Goal: Information Seeking & Learning: Learn about a topic

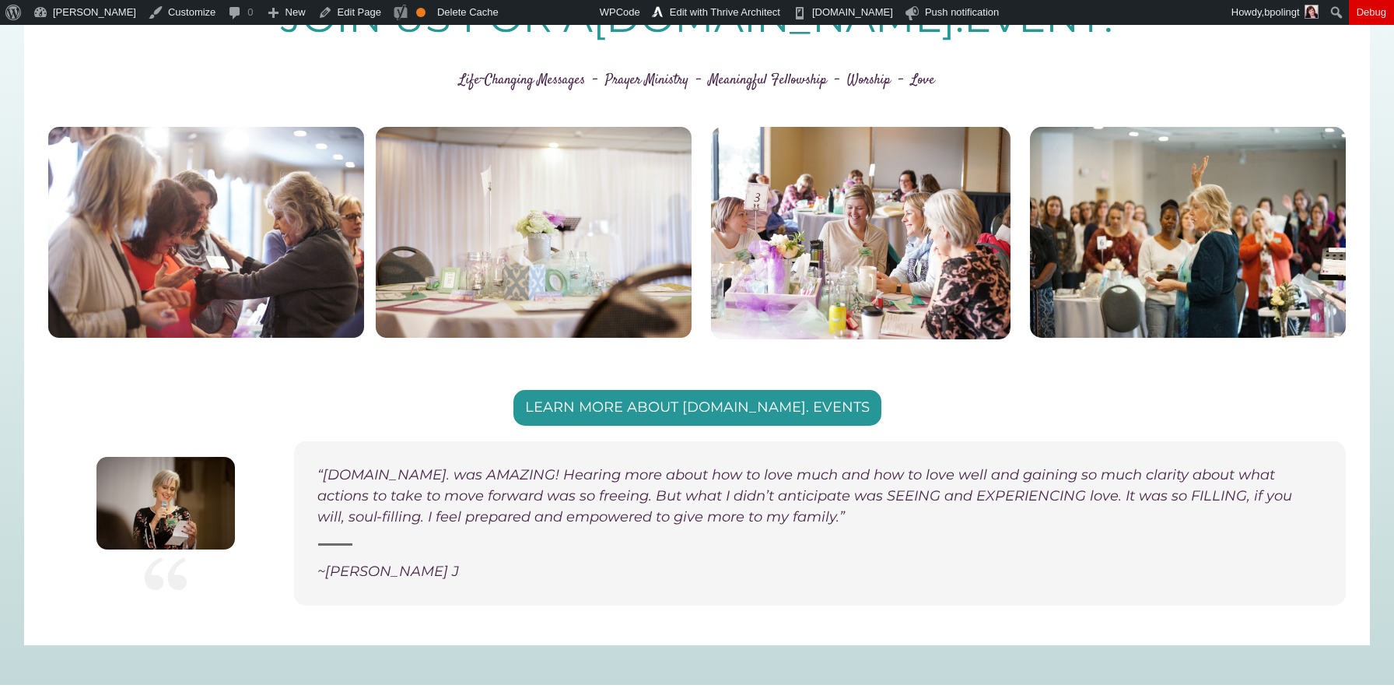
scroll to position [3099, 0]
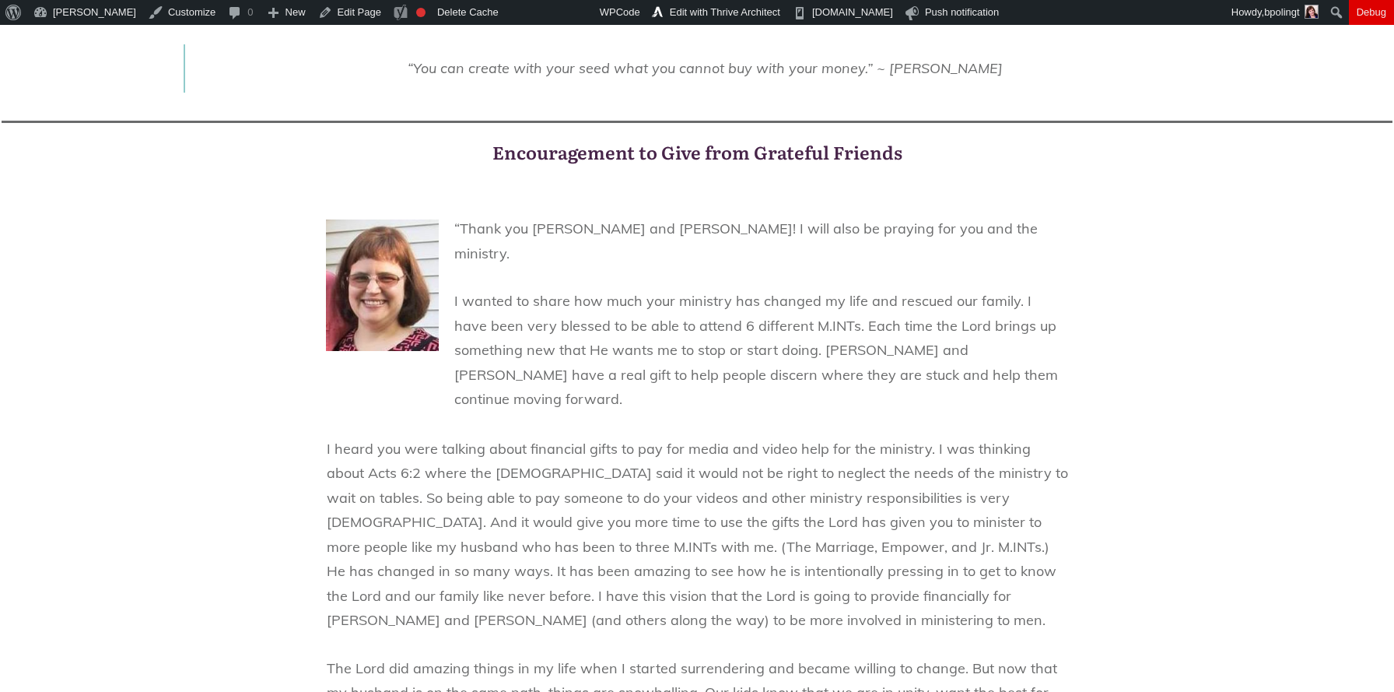
scroll to position [2747, 0]
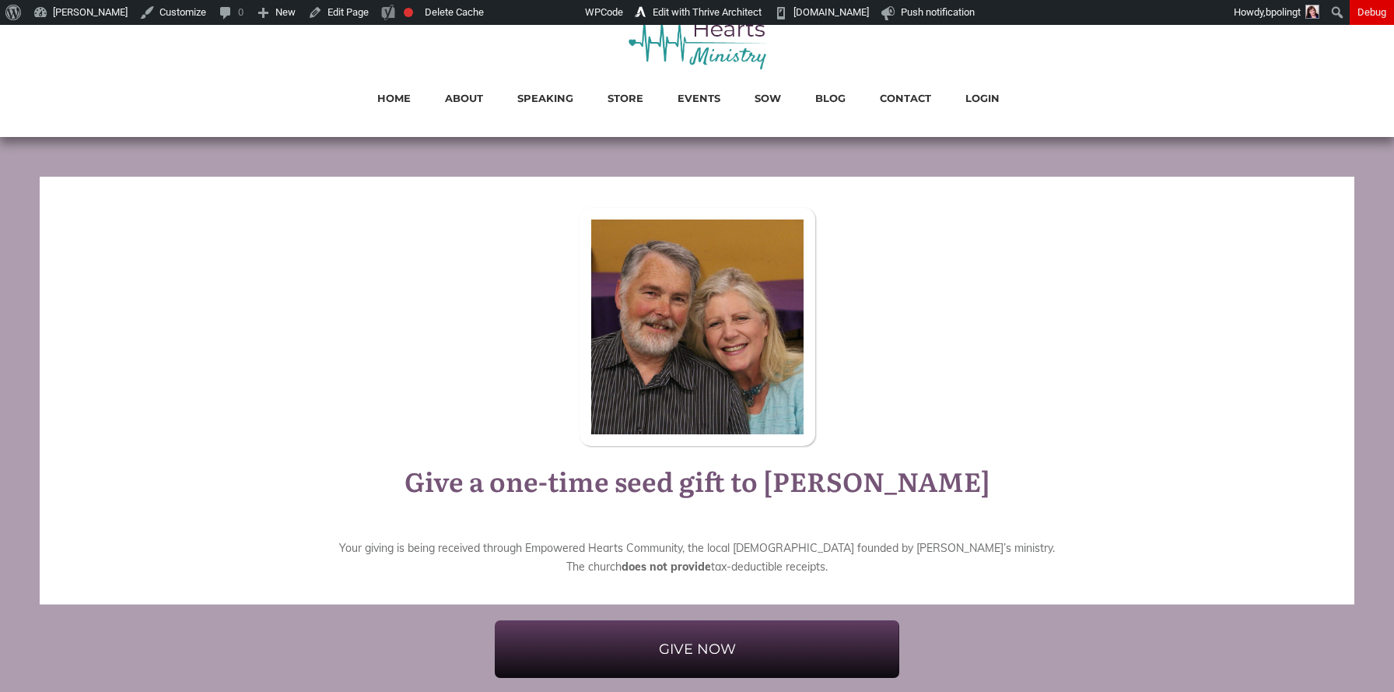
scroll to position [95, 0]
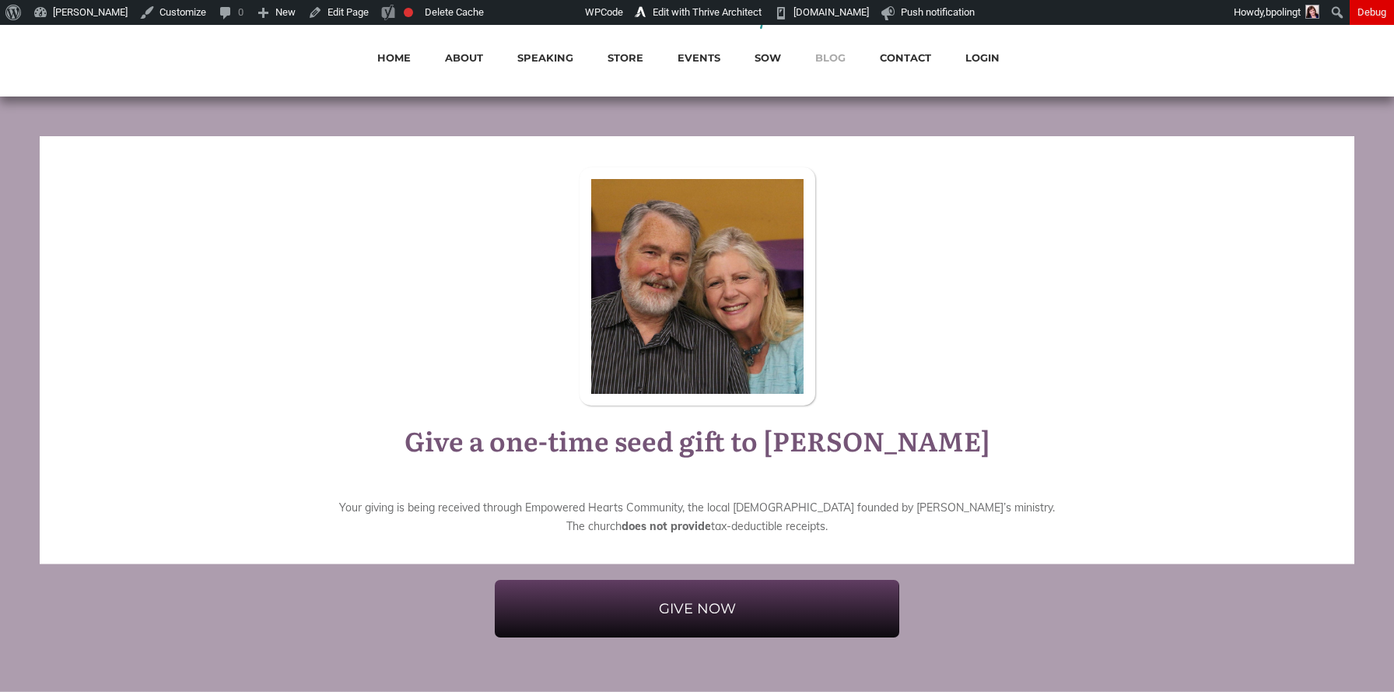
click at [832, 53] on span "BLOG" at bounding box center [830, 57] width 30 height 20
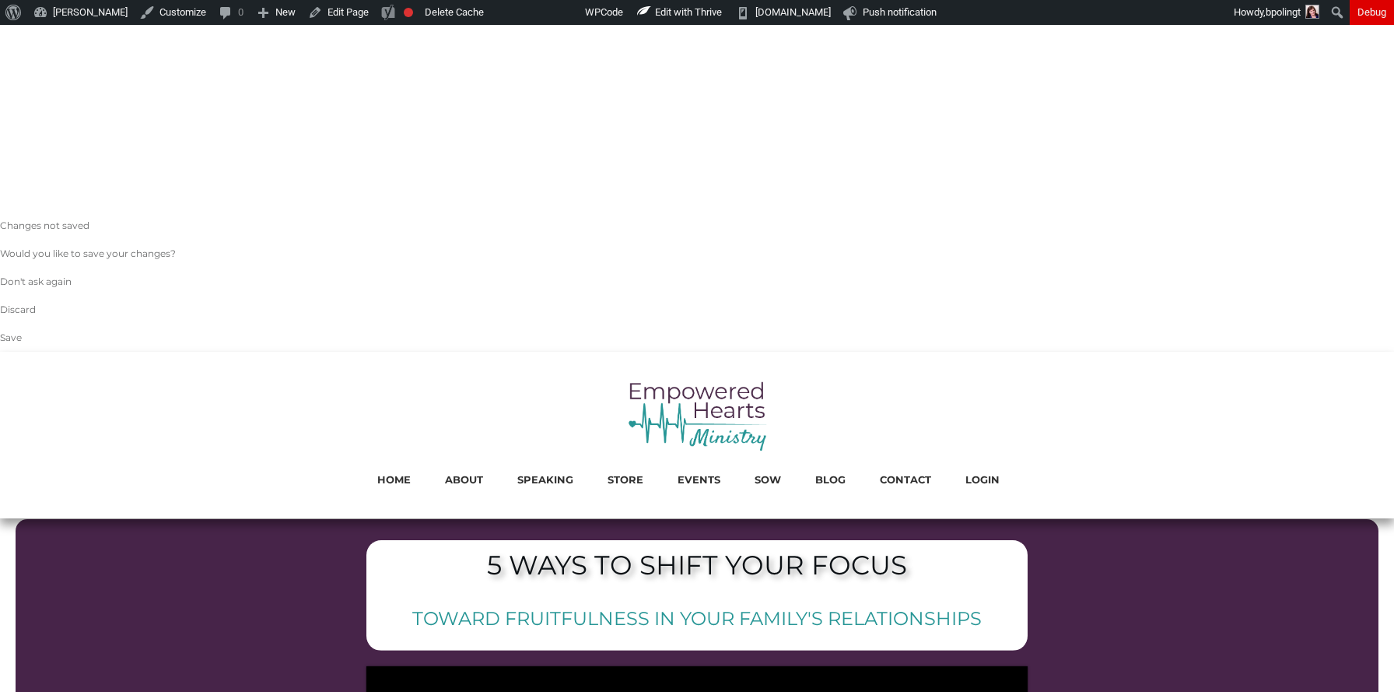
scroll to position [483, 0]
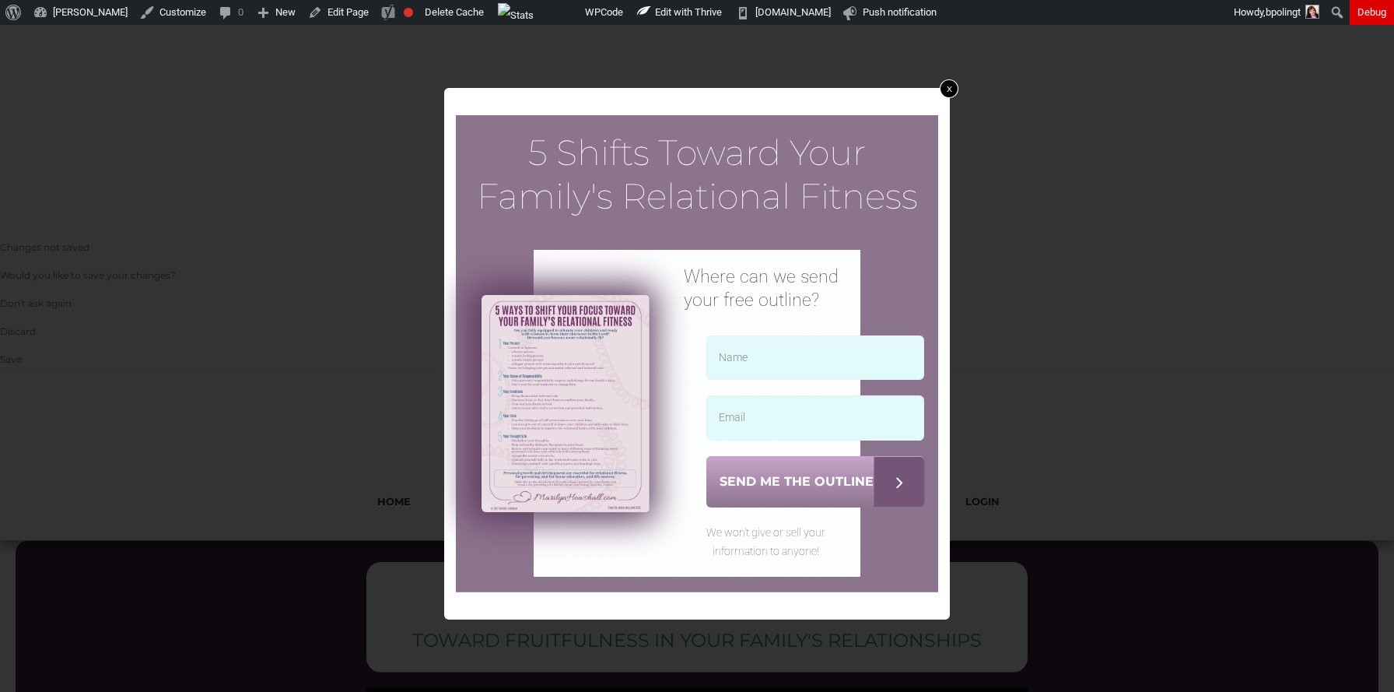
click at [951, 90] on link "x" at bounding box center [949, 88] width 19 height 19
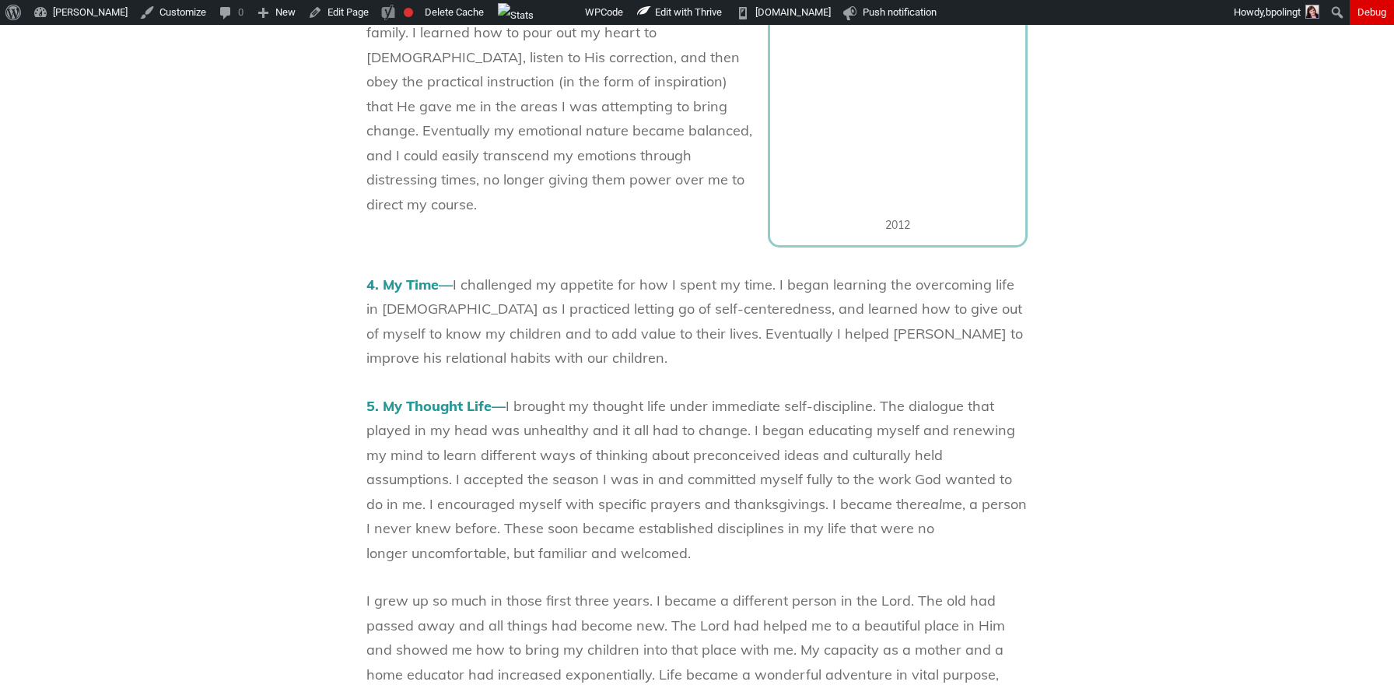
scroll to position [3242, 0]
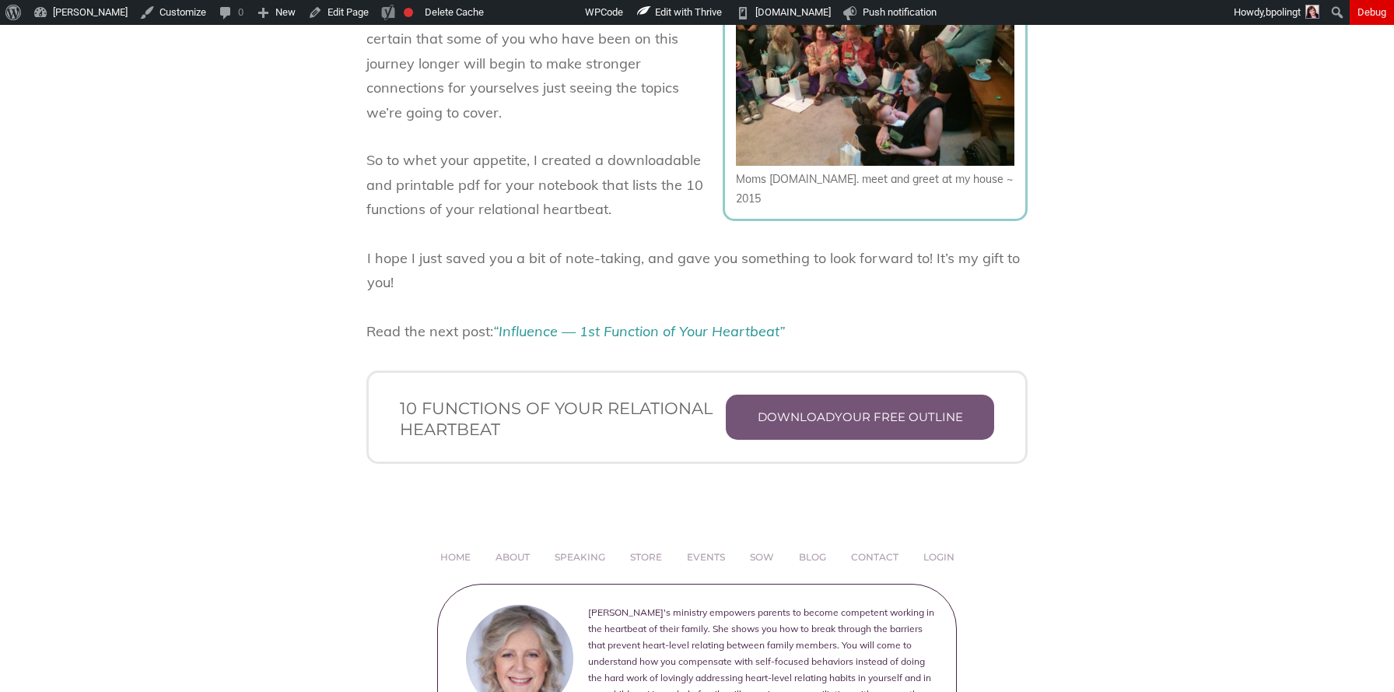
scroll to position [2895, 0]
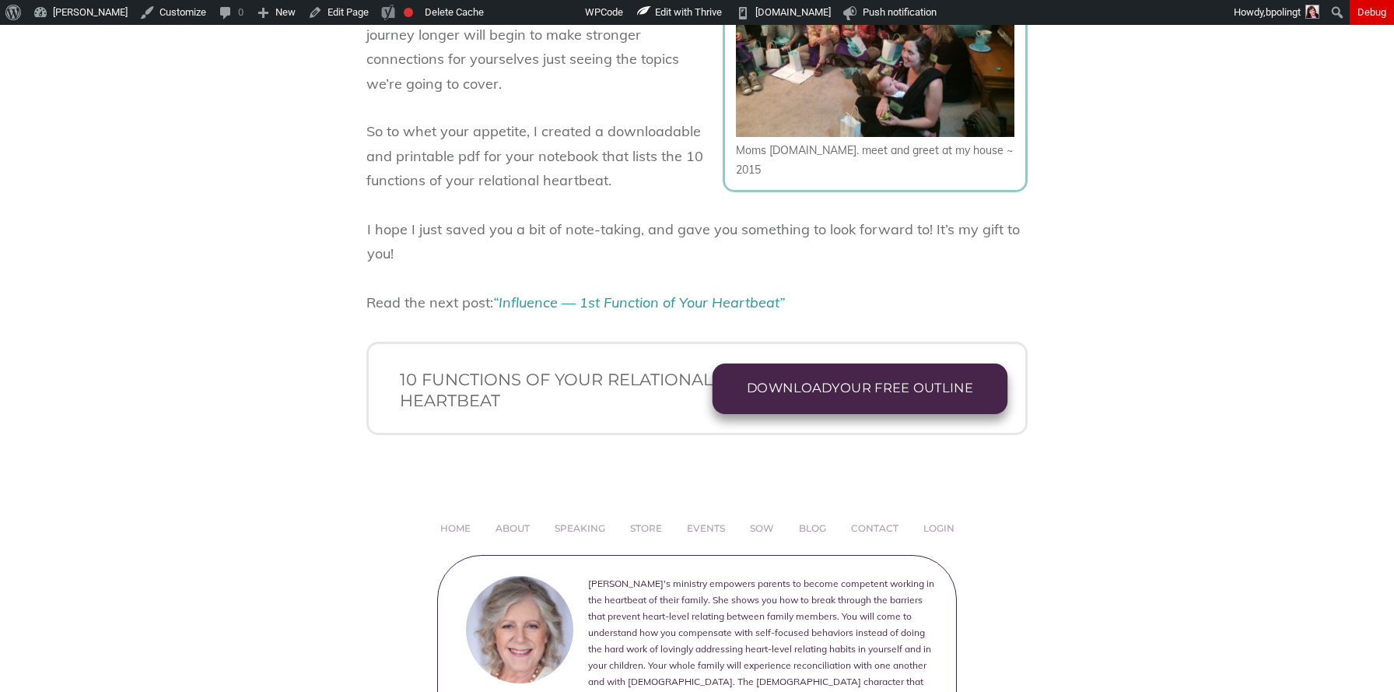
click at [810, 379] on span "DOWNLOAD" at bounding box center [789, 387] width 85 height 16
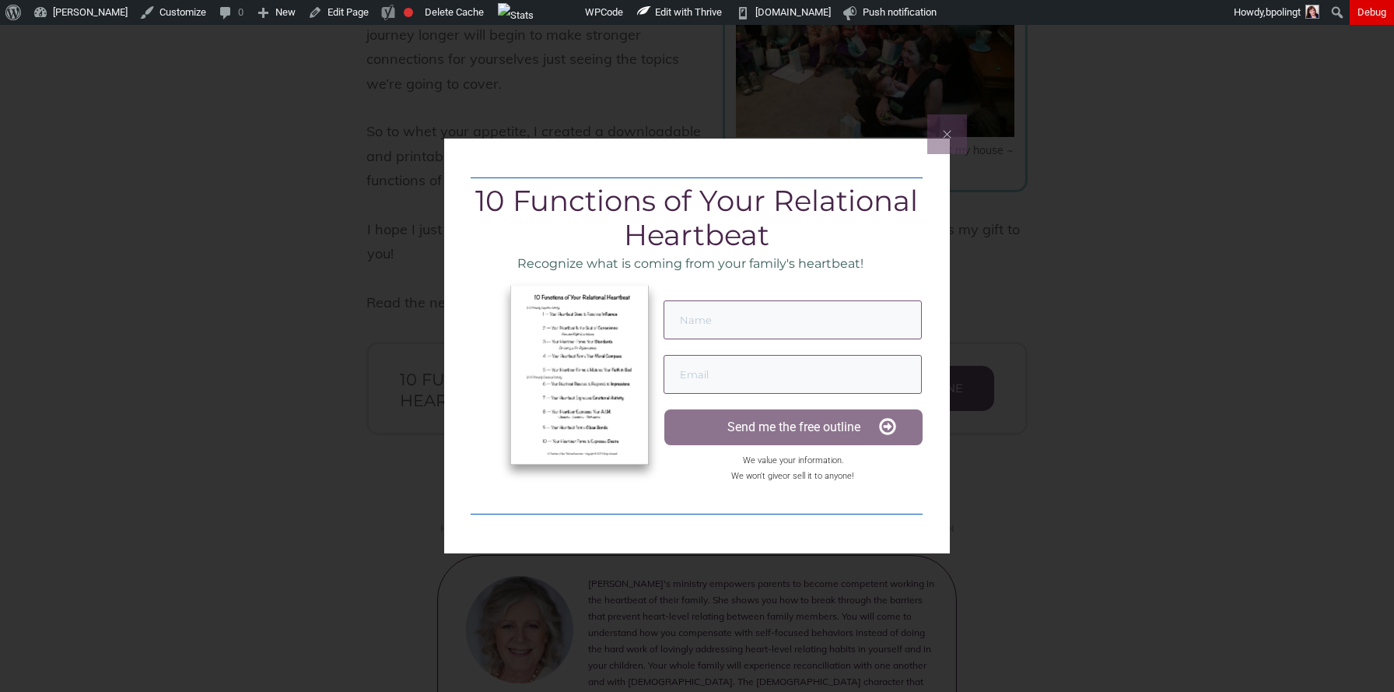
click at [947, 134] on icon at bounding box center [947, 134] width 9 height 9
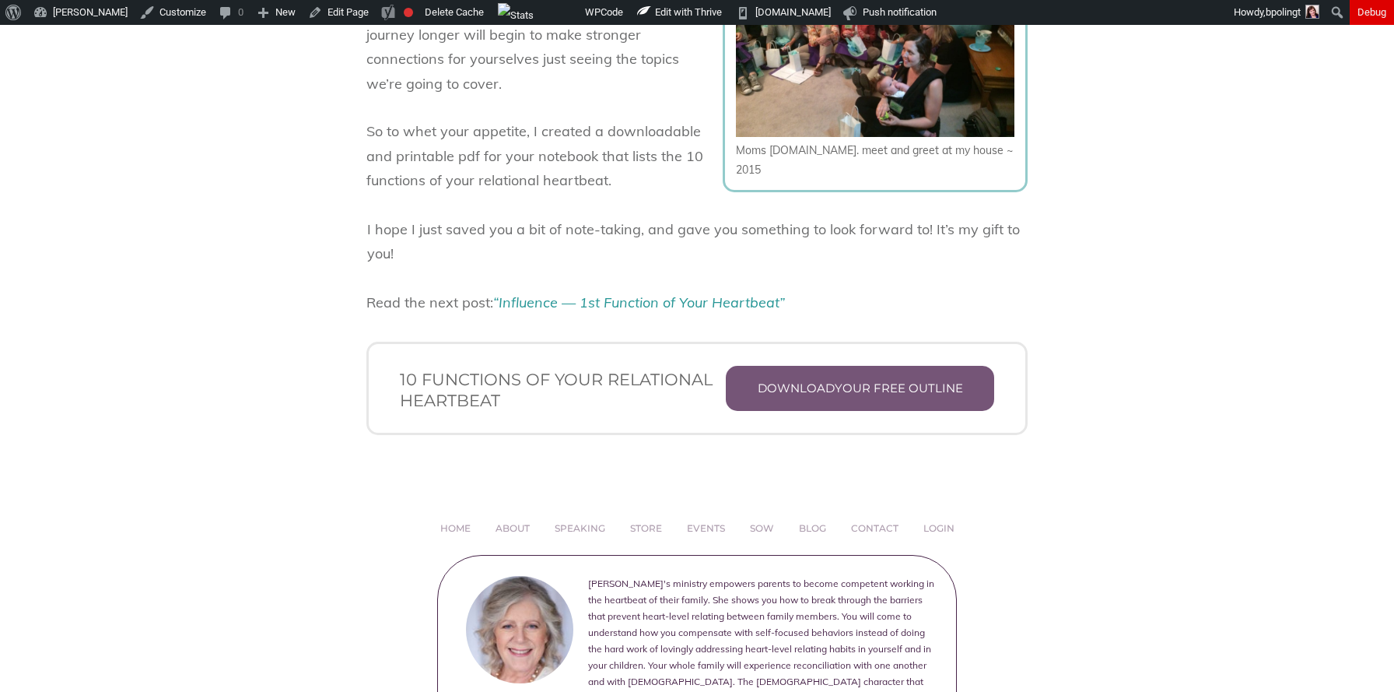
click at [583, 519] on span "SPEAKING" at bounding box center [580, 528] width 51 height 19
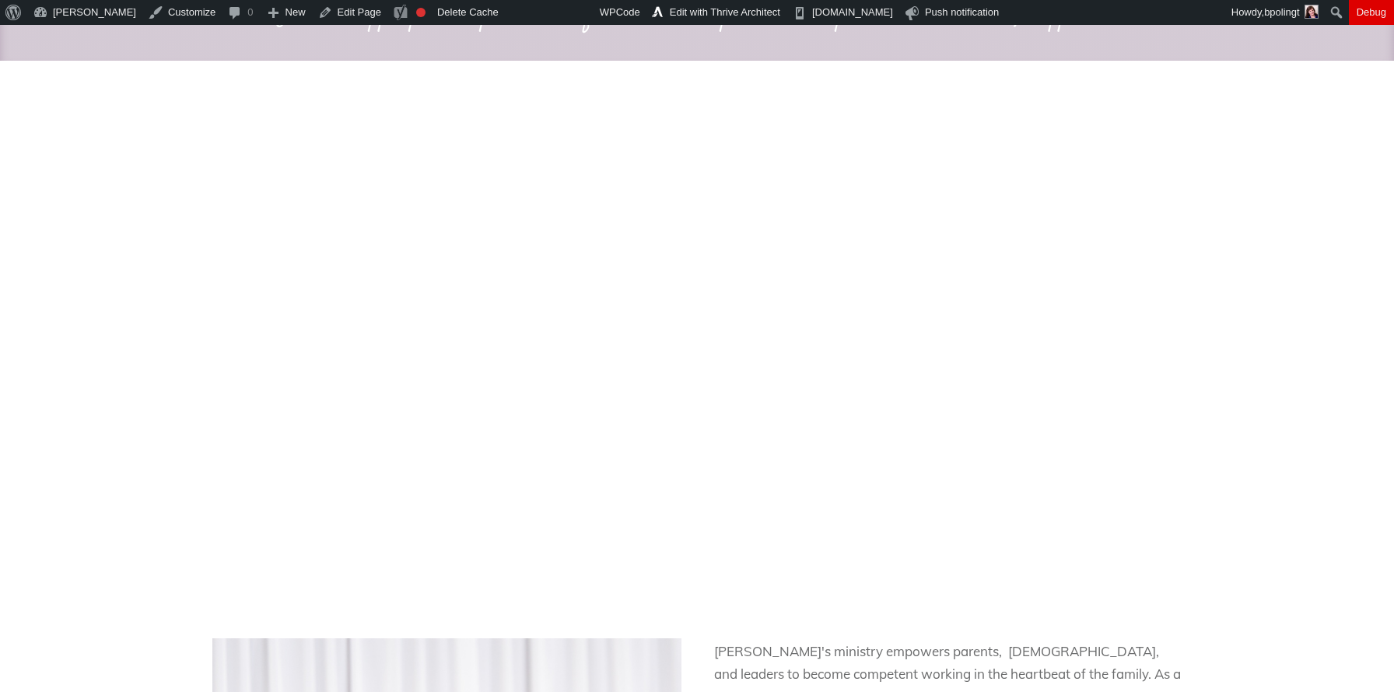
scroll to position [1114, 0]
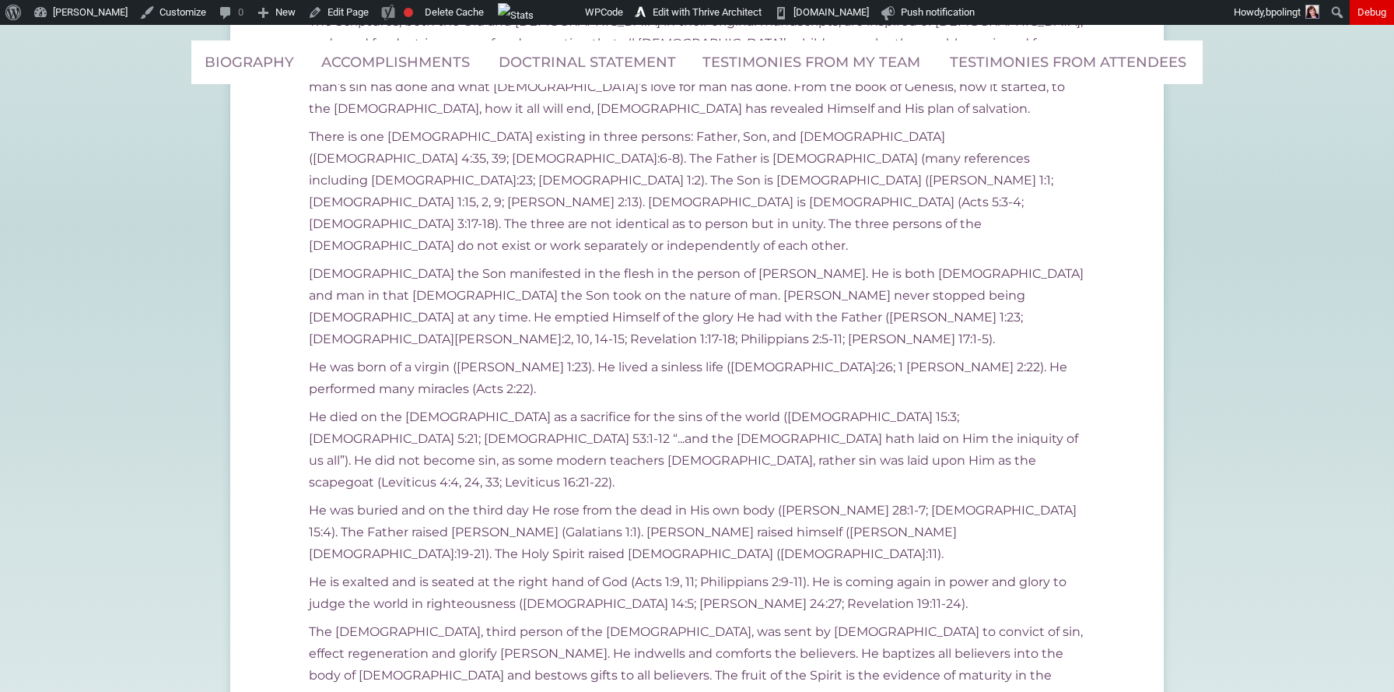
scroll to position [6275, 0]
click at [727, 13] on link "Edit with Thrive Architect" at bounding box center [698, 12] width 138 height 25
